Goal: Navigation & Orientation: Go to known website

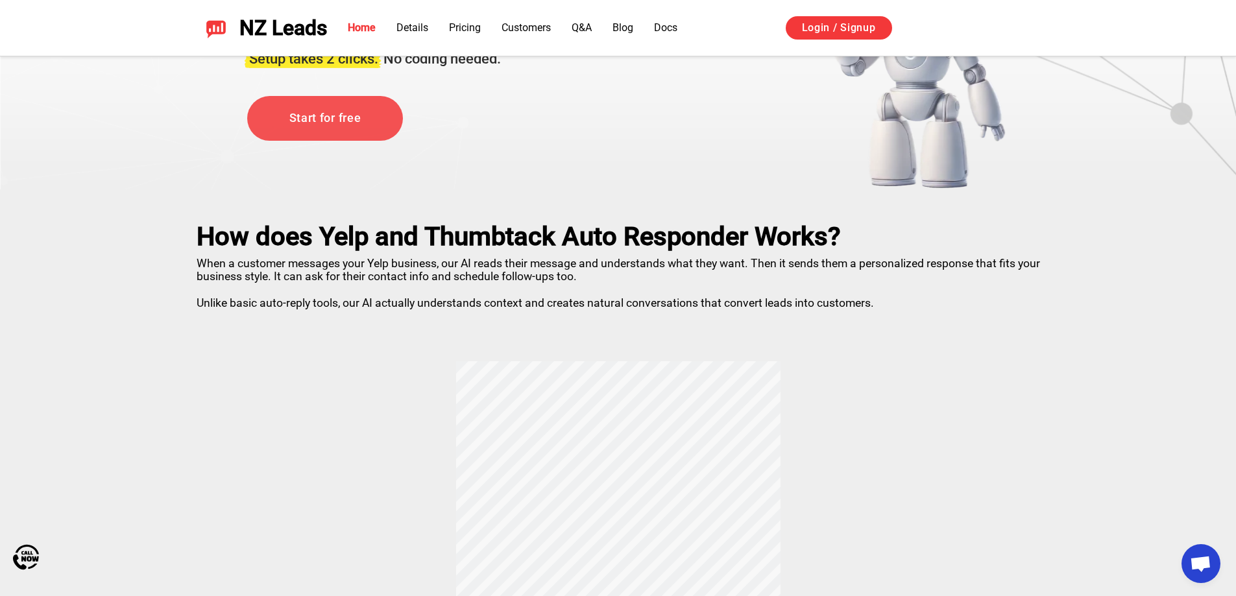
scroll to position [65, 0]
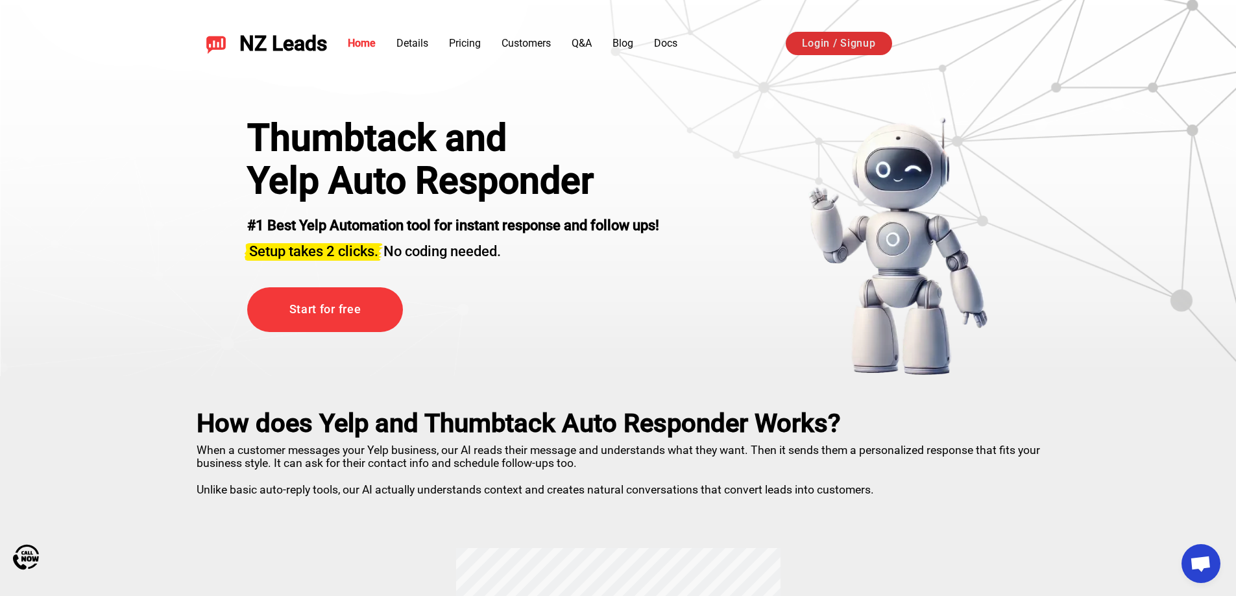
click at [858, 47] on link "Login / Signup" at bounding box center [839, 43] width 106 height 23
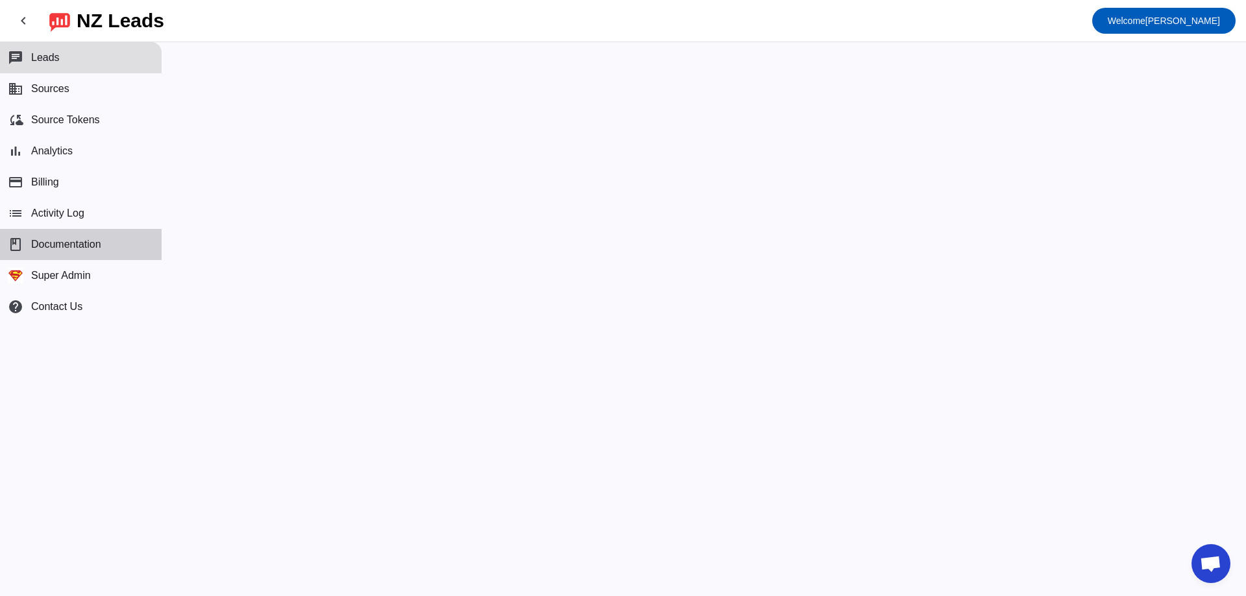
click at [62, 245] on span "Documentation" at bounding box center [66, 245] width 70 height 12
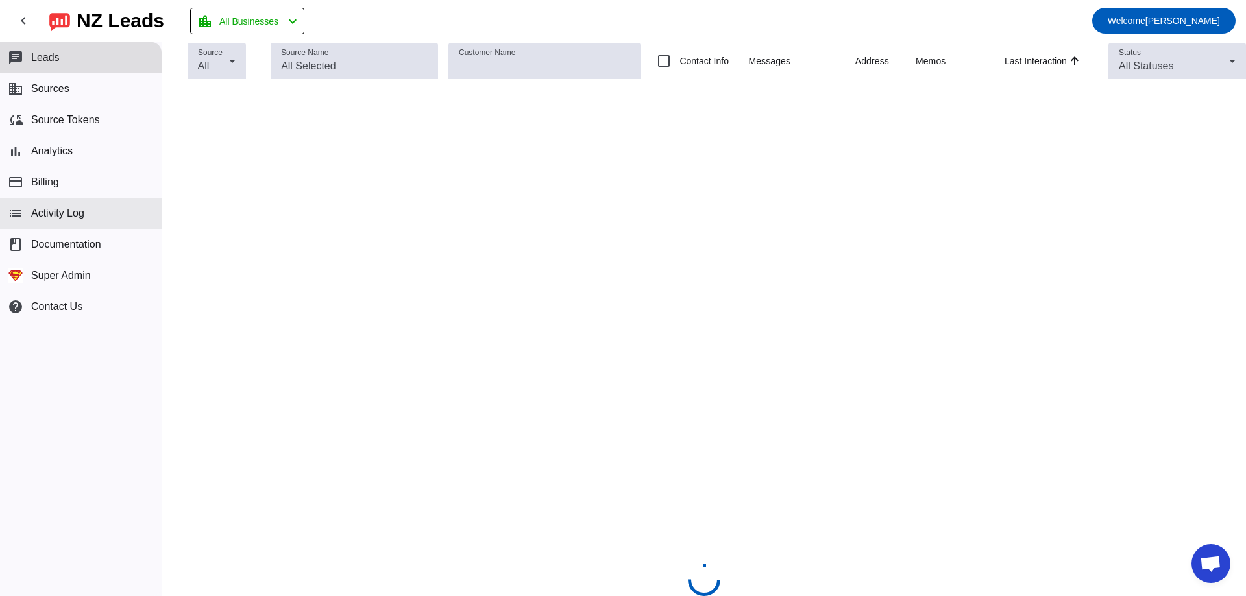
click at [63, 210] on span "Activity Log" at bounding box center [57, 214] width 53 height 12
